Goal: Check status: Check status

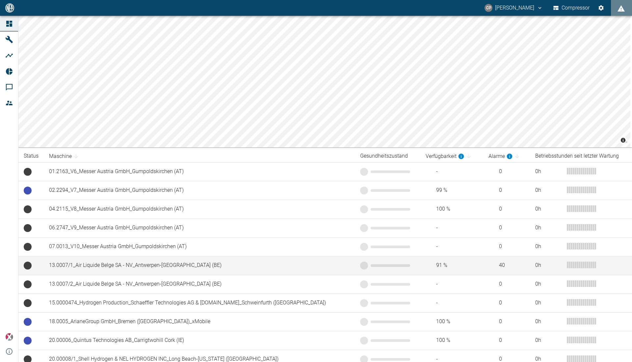
click at [110, 264] on td "13.0007/1_Air Liquide Belge SA - NV_Antwerpen-[GEOGRAPHIC_DATA] (BE)" at bounding box center [199, 265] width 311 height 19
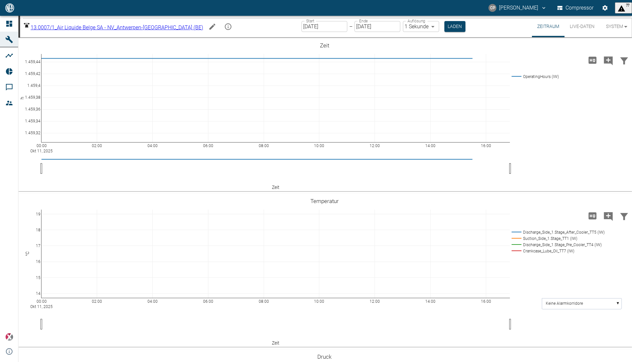
click at [577, 29] on button "Live-Daten" at bounding box center [582, 26] width 35 height 21
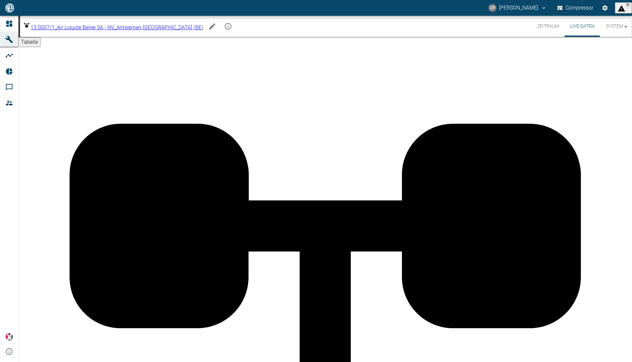
click at [577, 29] on button "Live-Daten" at bounding box center [582, 26] width 35 height 21
